Goal: Check status: Check status

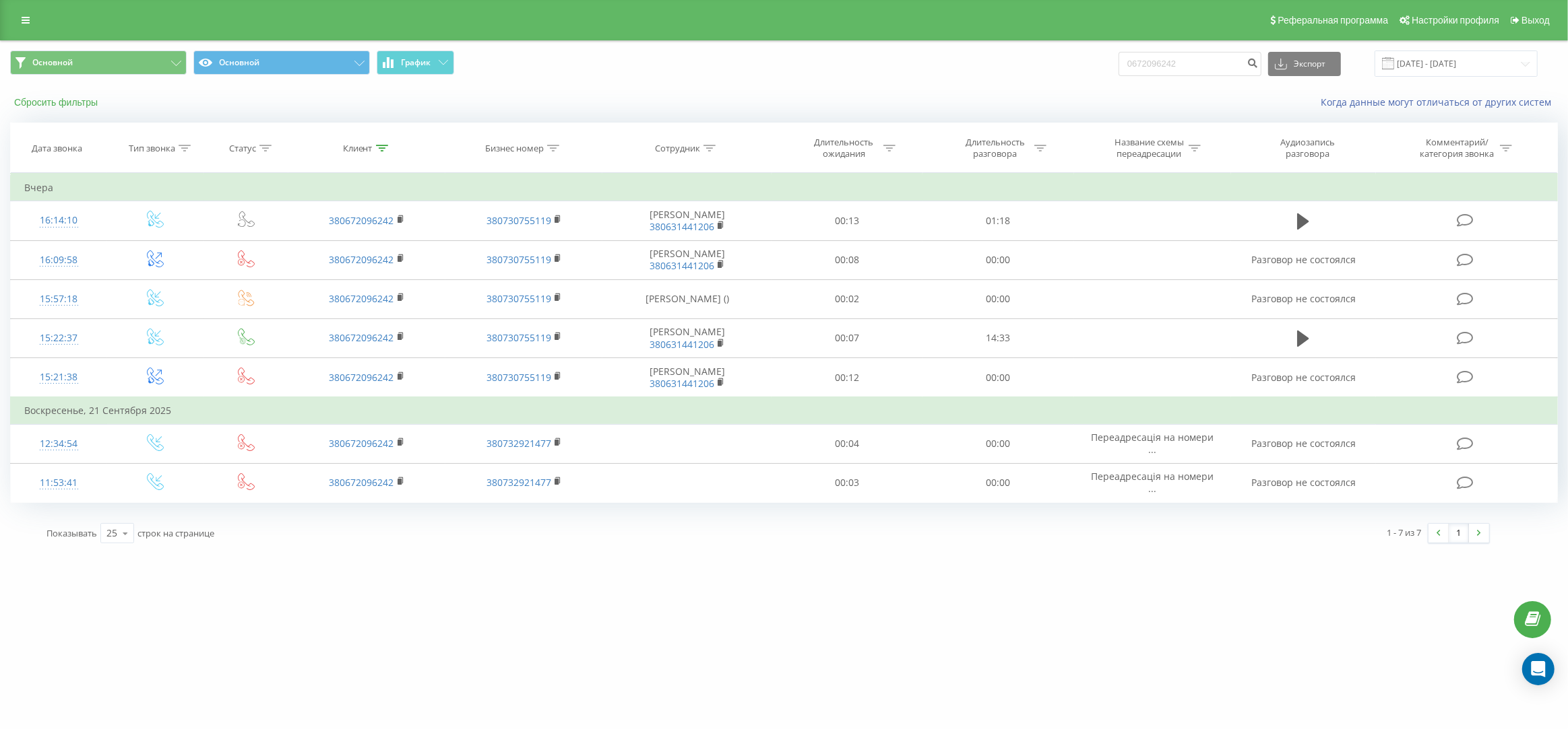
click at [72, 109] on button "Сбросить фильтры" at bounding box center [57, 102] width 95 height 12
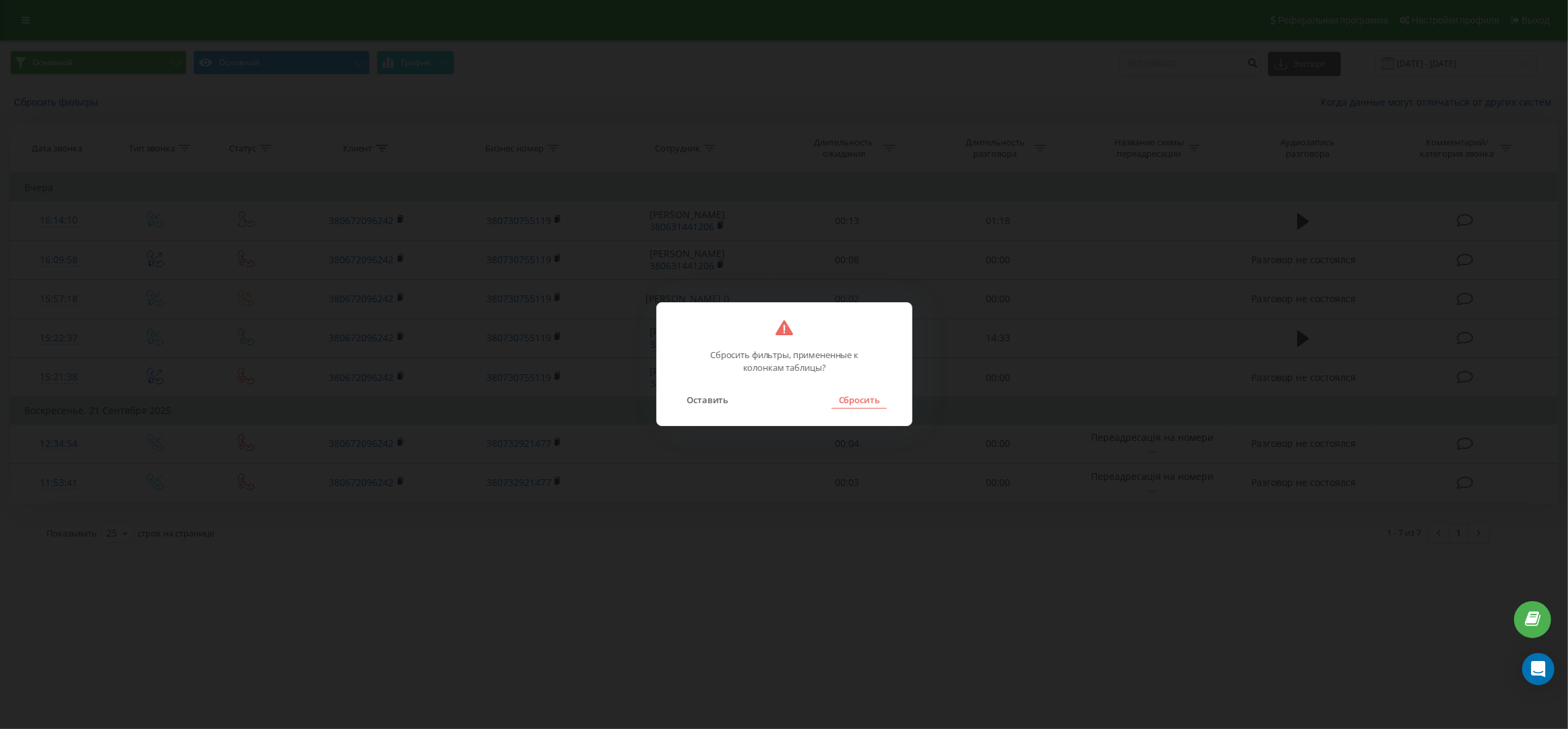
click at [862, 399] on button "Сбросить" at bounding box center [858, 400] width 54 height 17
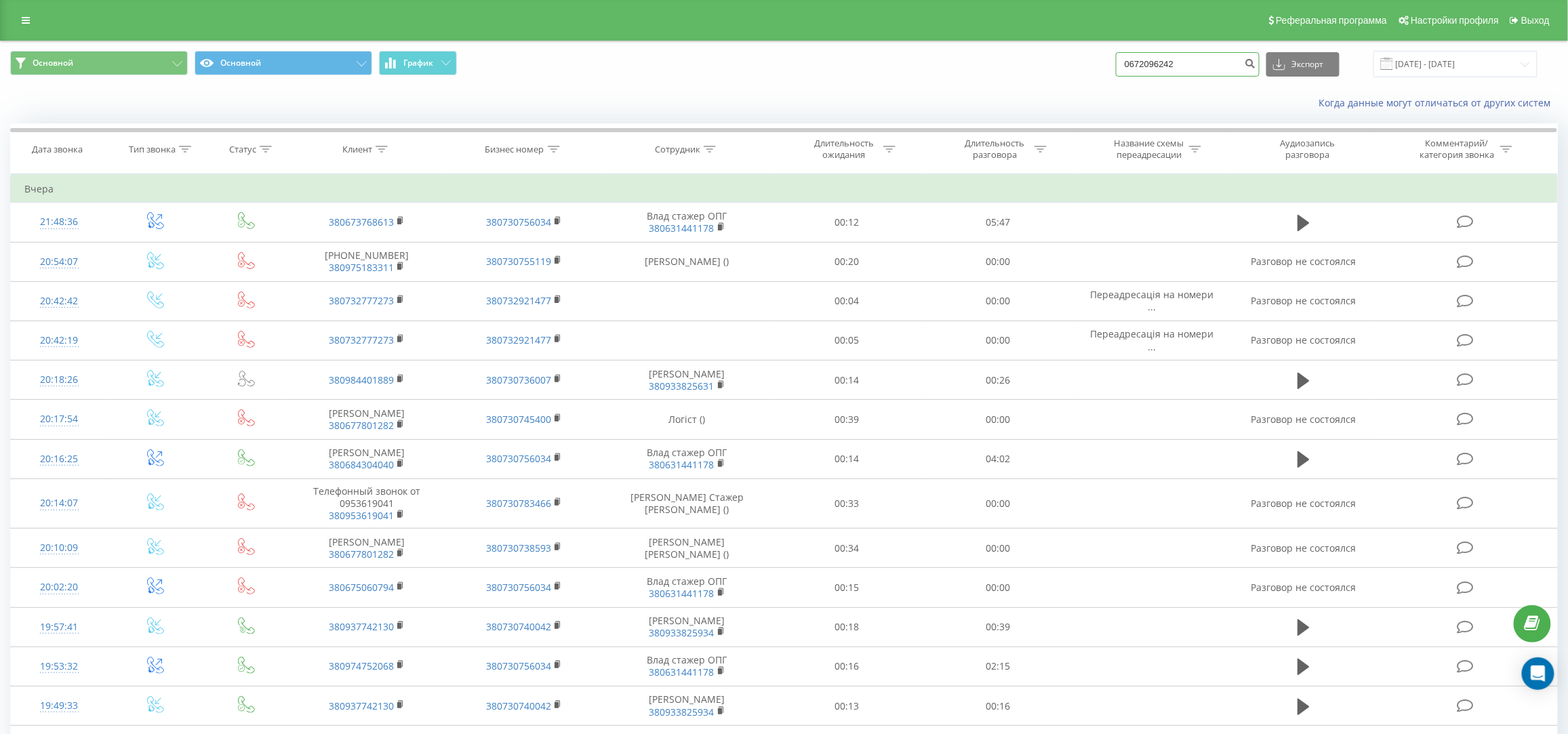
click at [1204, 63] on input "0672096242" at bounding box center [1187, 64] width 143 height 25
paste input "+380933403413"
click at [1175, 63] on input "+380933403413" at bounding box center [1187, 64] width 143 height 25
type input "0933403413"
